Goal: Find contact information: Find contact information

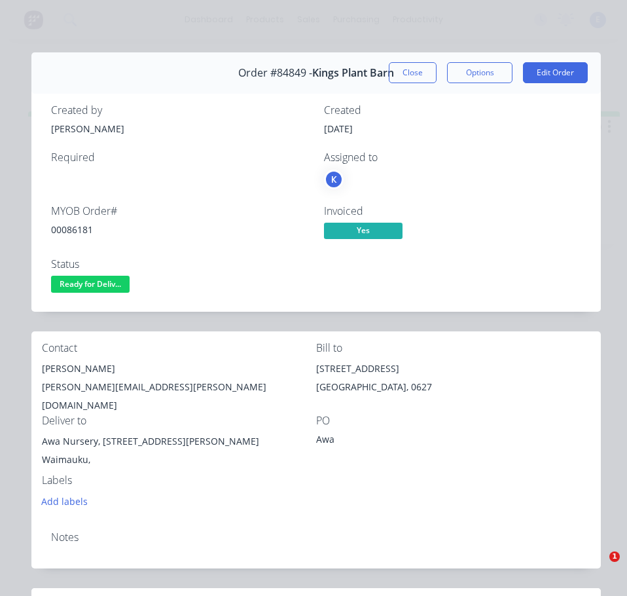
click at [194, 347] on div "Contact" at bounding box center [179, 348] width 274 height 12
click at [84, 286] on span "Ready for Deliv..." at bounding box center [90, 284] width 79 height 16
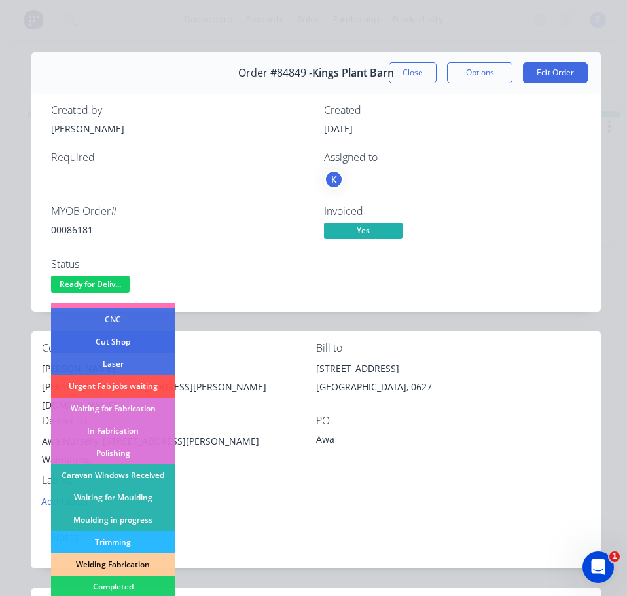
scroll to position [131, 0]
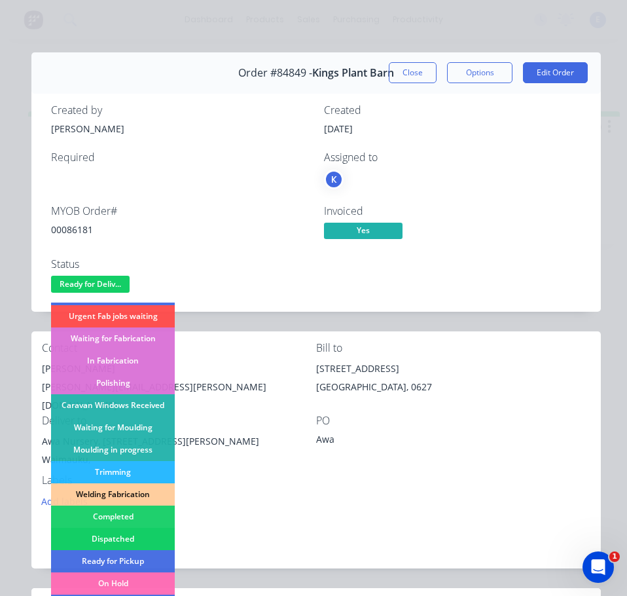
click at [124, 536] on div "Dispatched" at bounding box center [113, 539] width 124 height 22
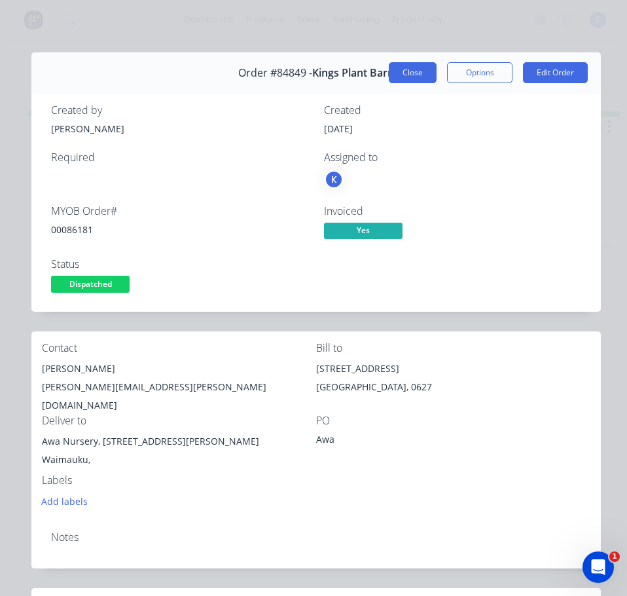
click at [408, 70] on button "Close" at bounding box center [413, 72] width 48 height 21
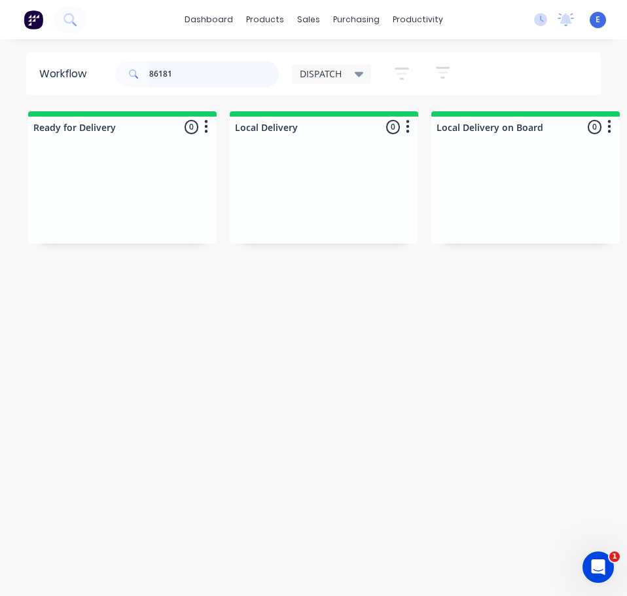
click at [217, 69] on input "86181" at bounding box center [214, 74] width 130 height 26
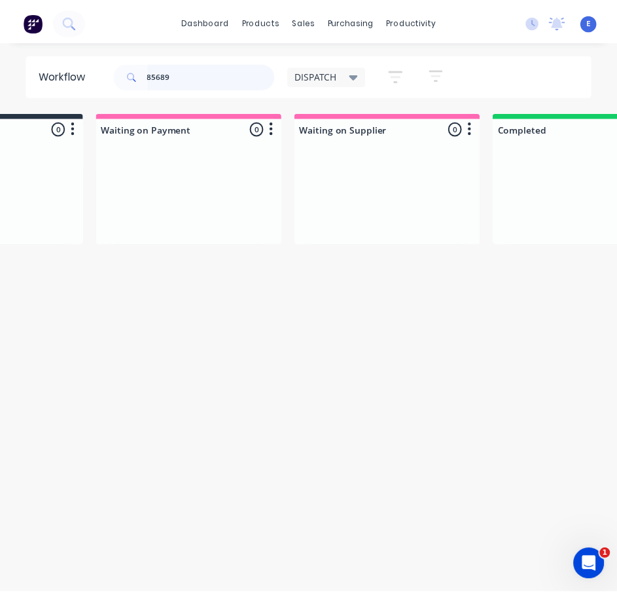
scroll to position [0, 0]
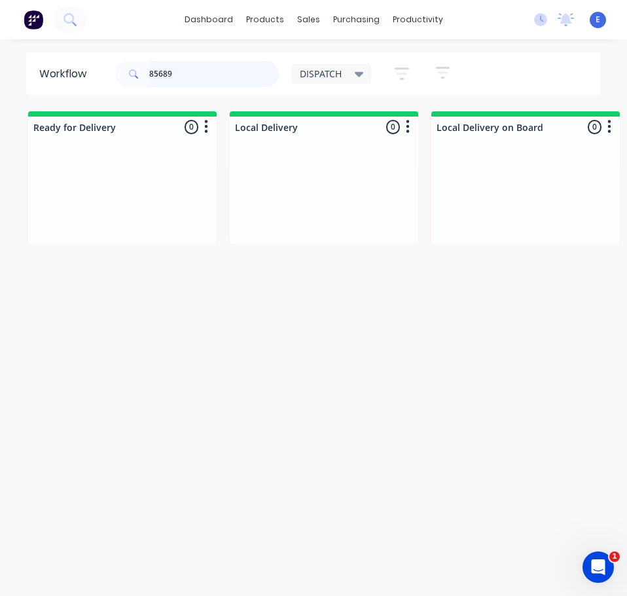
click at [169, 74] on input "85689" at bounding box center [214, 74] width 130 height 26
click at [168, 74] on input "85689" at bounding box center [214, 74] width 130 height 26
paste input "[STREET_ADDRESS][PERSON_NAME]"
type input "85689"
click at [71, 22] on icon at bounding box center [69, 18] width 10 height 10
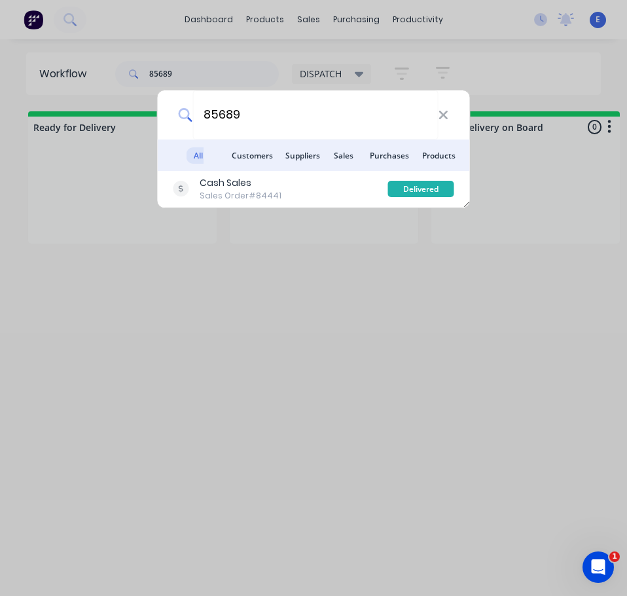
type input "85689"
click at [316, 168] on li "Suppliers" at bounding box center [298, 154] width 41 height 31
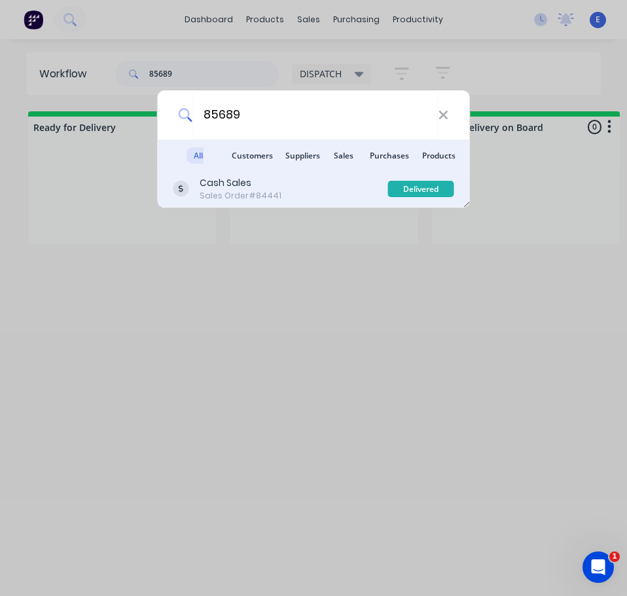
click at [325, 194] on div "Cash Sales Sales Order #84441" at bounding box center [281, 189] width 215 height 26
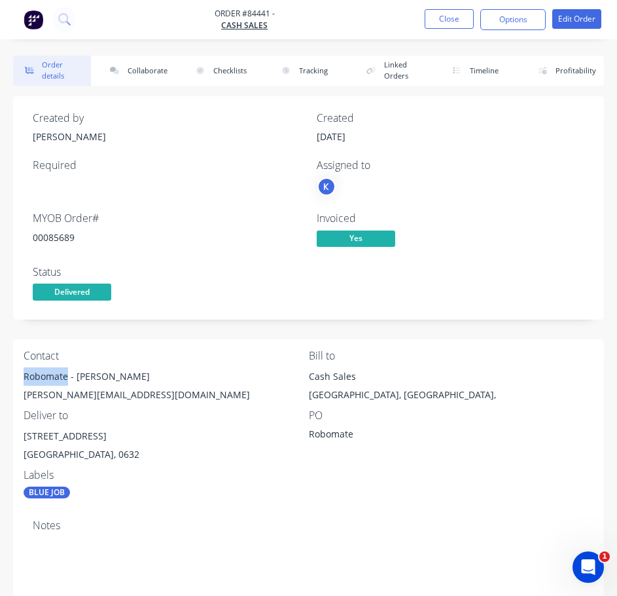
drag, startPoint x: 62, startPoint y: 376, endPoint x: 32, endPoint y: 376, distance: 30.1
click at [12, 380] on div "Order details Collaborate Checklists 0/0 Tracking Linked Orders Timeline Profit…" at bounding box center [308, 557] width 617 height 1002
copy div "Robomate"
drag, startPoint x: 75, startPoint y: 376, endPoint x: 116, endPoint y: 378, distance: 41.3
click at [151, 381] on div "Robomate - [PERSON_NAME]" at bounding box center [166, 376] width 285 height 18
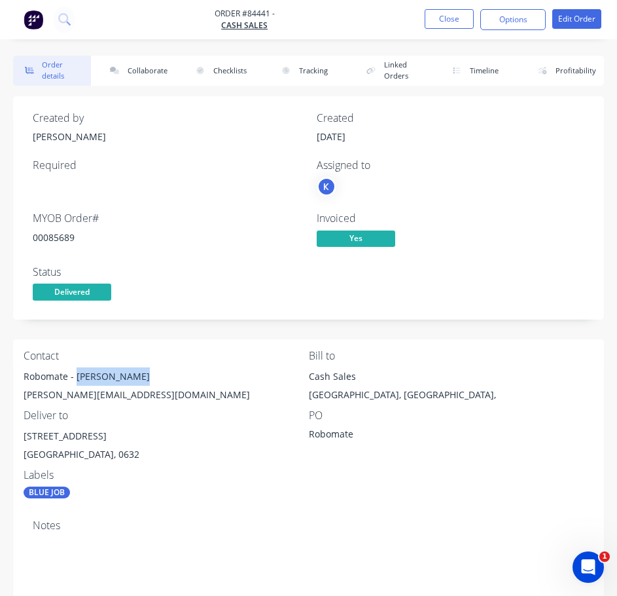
copy div "[PERSON_NAME]"
click at [42, 240] on div "00085689" at bounding box center [167, 237] width 268 height 14
copy div "00085689"
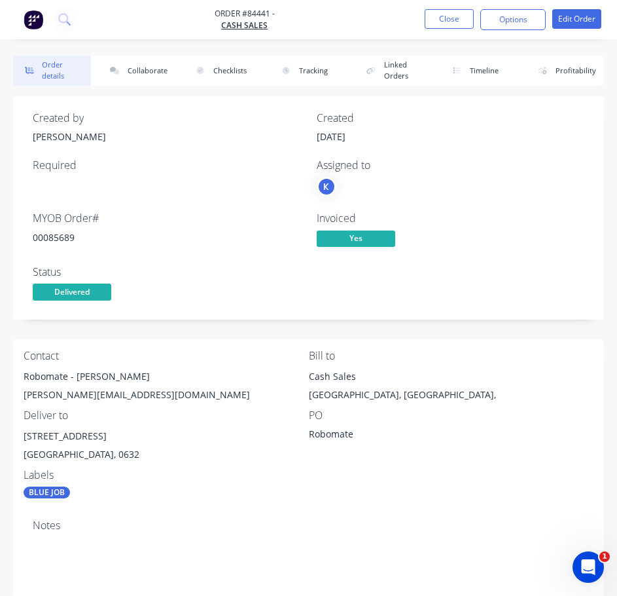
click at [91, 396] on div "[PERSON_NAME][EMAIL_ADDRESS][DOMAIN_NAME]" at bounding box center [166, 395] width 285 height 18
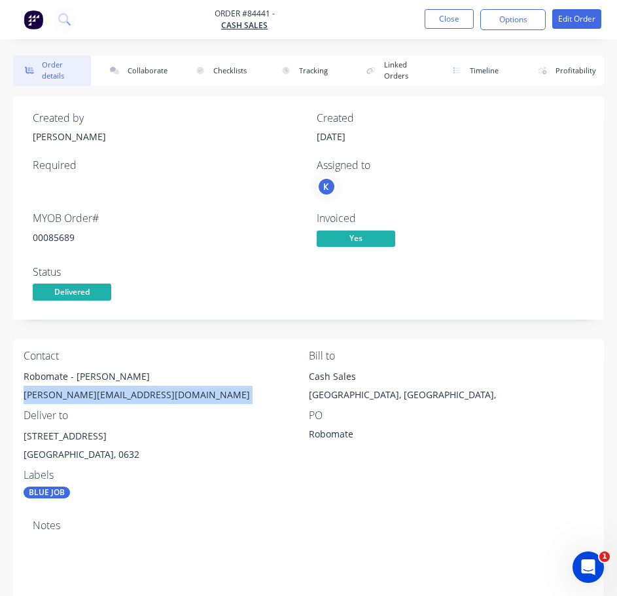
click at [91, 395] on div "[PERSON_NAME][EMAIL_ADDRESS][DOMAIN_NAME]" at bounding box center [166, 395] width 285 height 18
copy div "[PERSON_NAME][EMAIL_ADDRESS][DOMAIN_NAME]"
drag, startPoint x: 100, startPoint y: 439, endPoint x: 12, endPoint y: 431, distance: 88.7
click at [1, 435] on div "Order details Collaborate Checklists 0/0 Tracking Linked Orders Timeline Profit…" at bounding box center [308, 557] width 617 height 1002
copy div "[STREET_ADDRESS]"
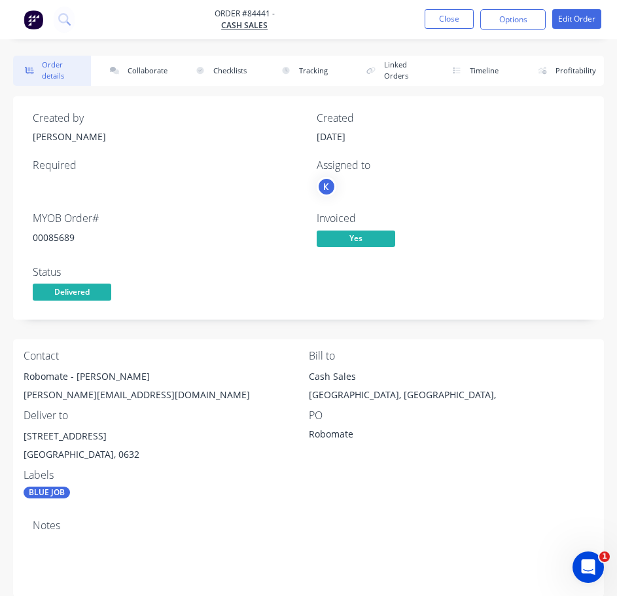
click at [166, 371] on div "Robomate - [PERSON_NAME]" at bounding box center [166, 376] width 285 height 18
